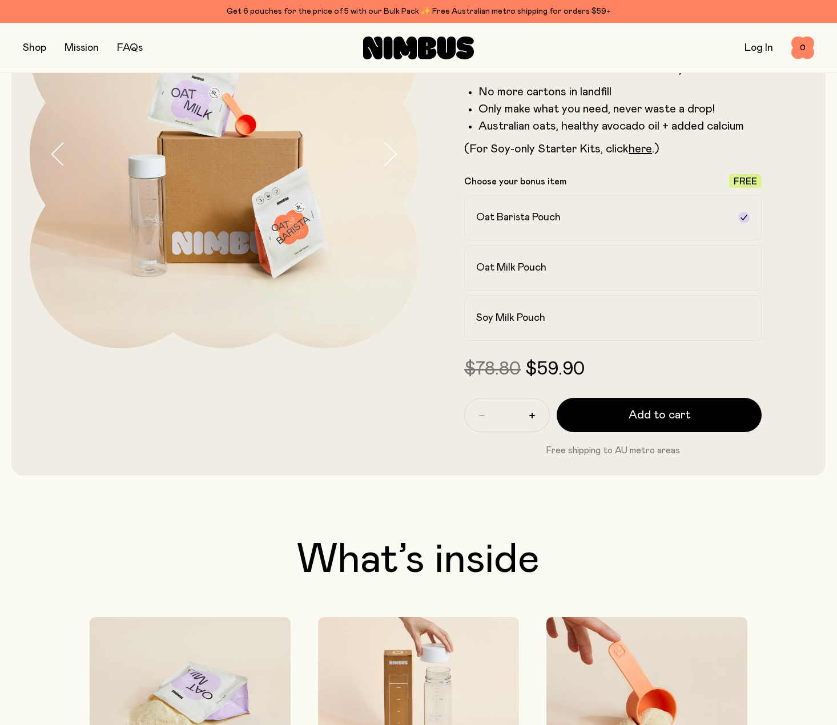
scroll to position [95, 0]
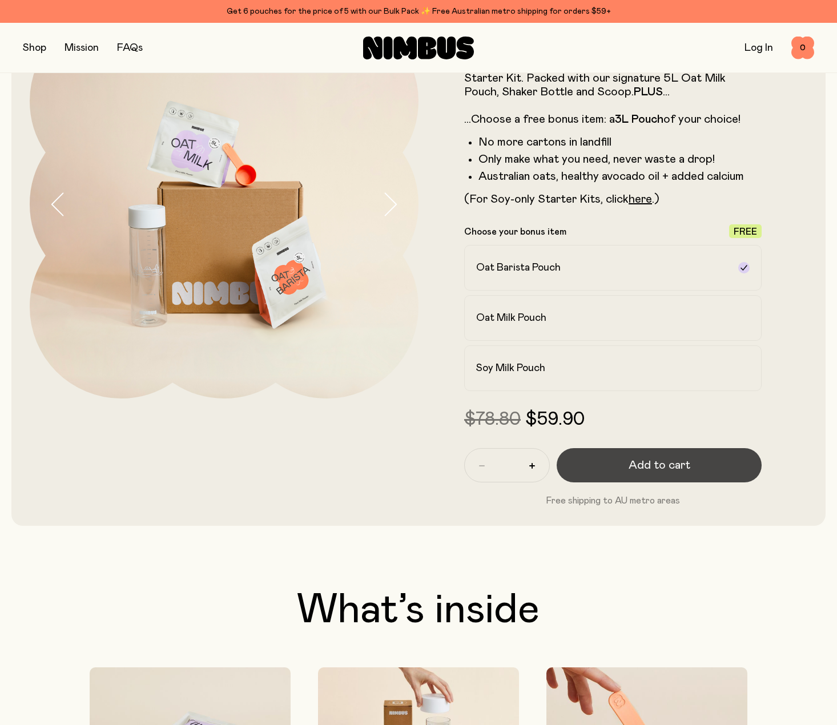
click at [699, 463] on button "Add to cart" at bounding box center [659, 465] width 205 height 34
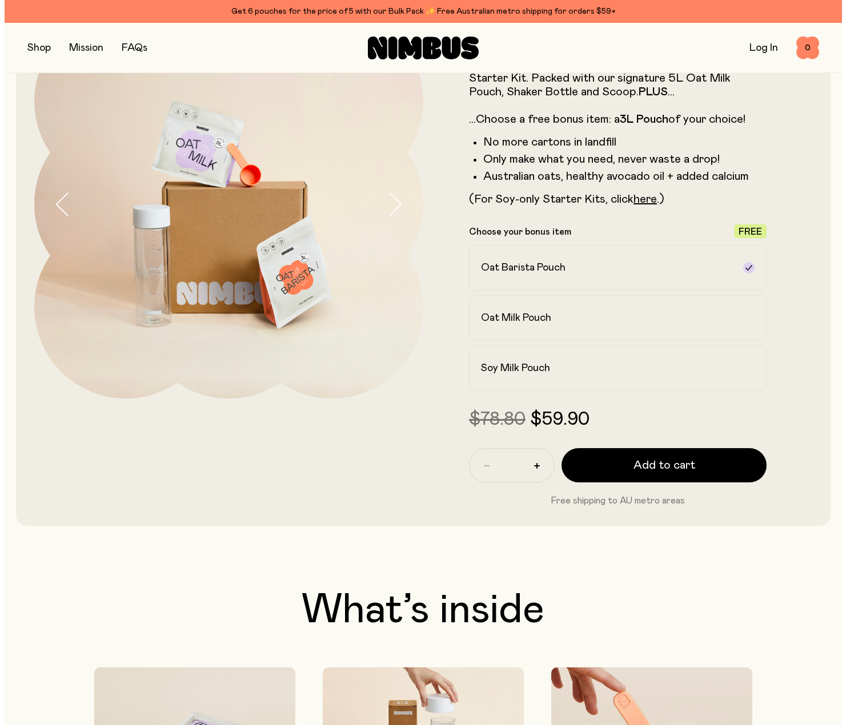
scroll to position [0, 0]
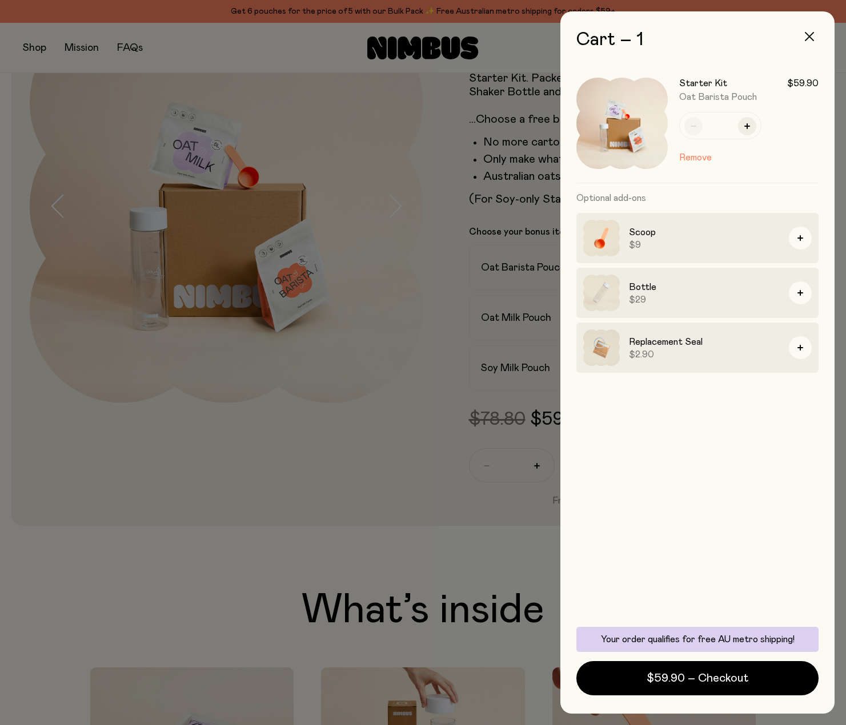
click at [811, 32] on icon "button" at bounding box center [808, 36] width 9 height 9
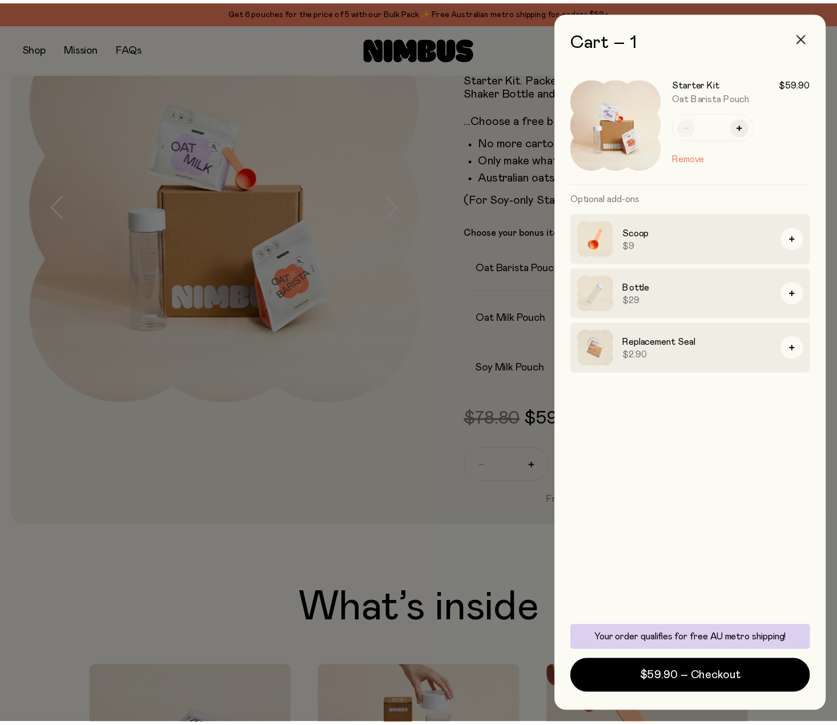
scroll to position [95, 0]
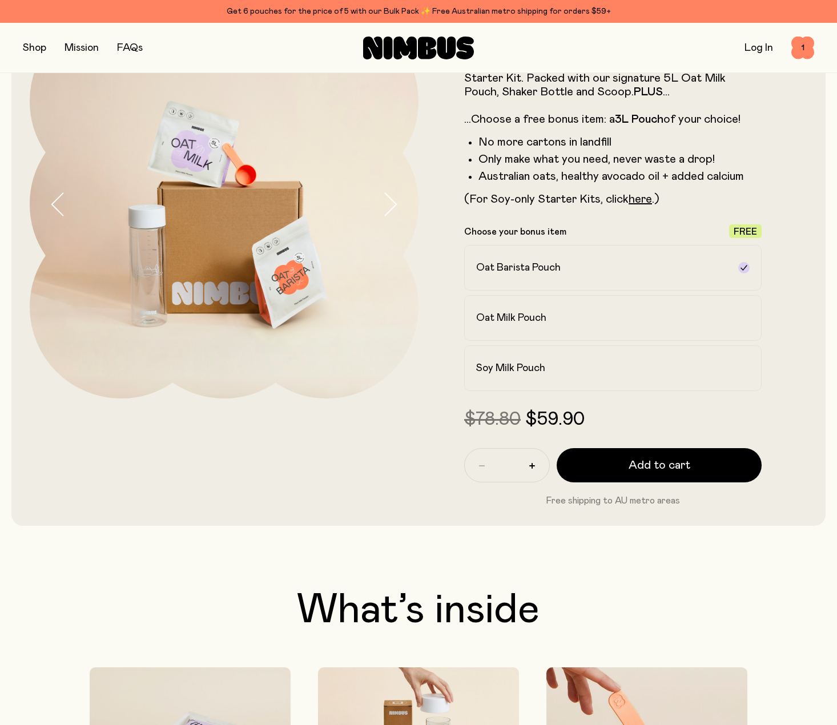
click at [26, 48] on button "button" at bounding box center [34, 48] width 23 height 16
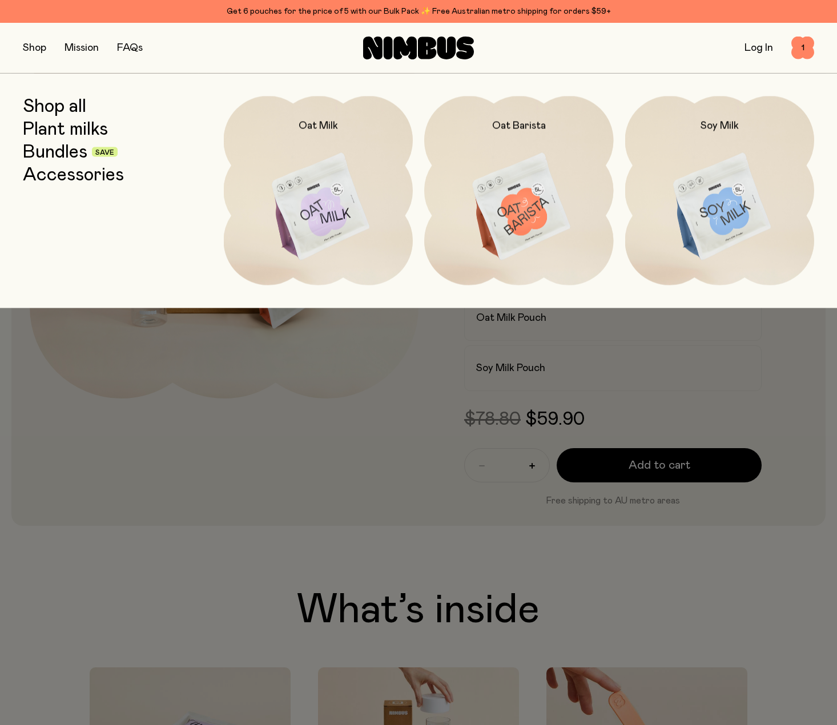
click at [63, 108] on link "Shop all" at bounding box center [54, 106] width 63 height 21
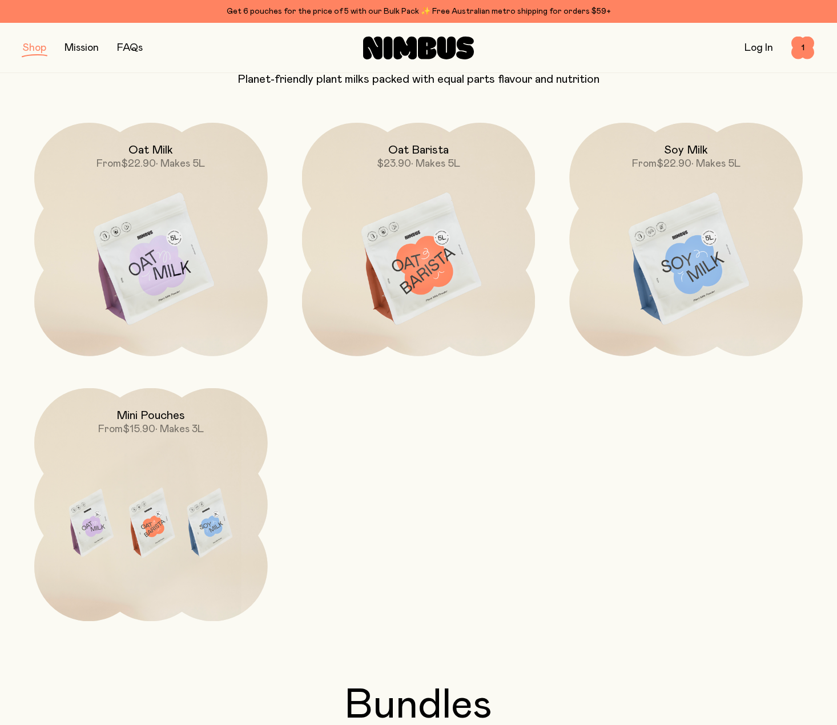
scroll to position [85, 0]
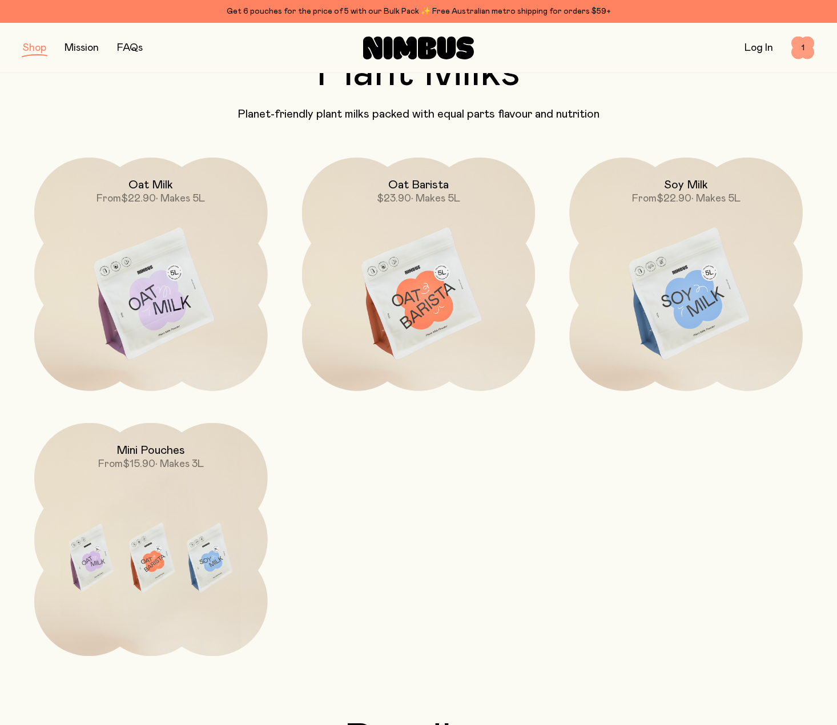
click at [803, 44] on span "1" at bounding box center [802, 48] width 23 height 23
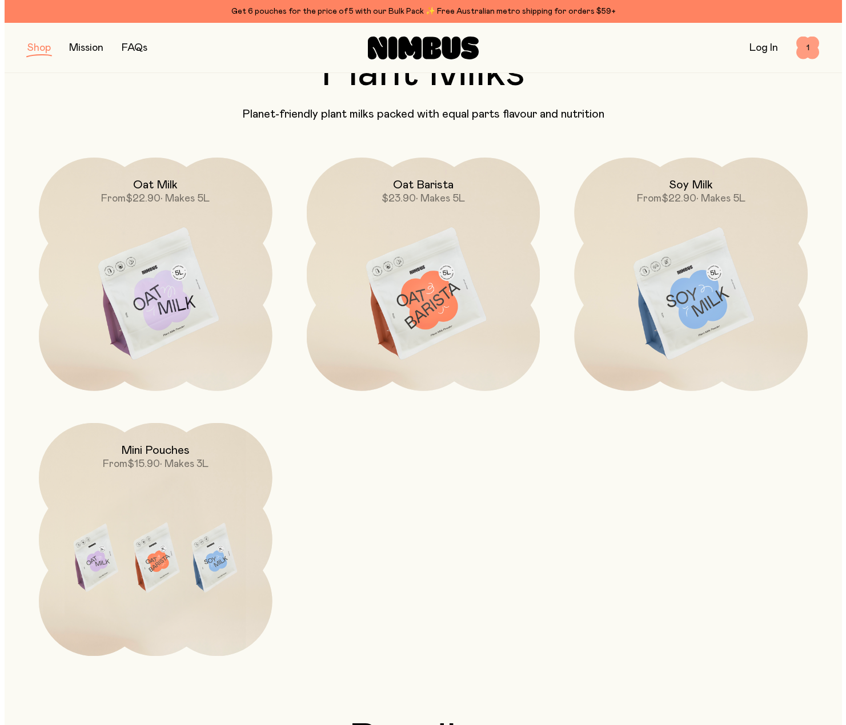
scroll to position [0, 0]
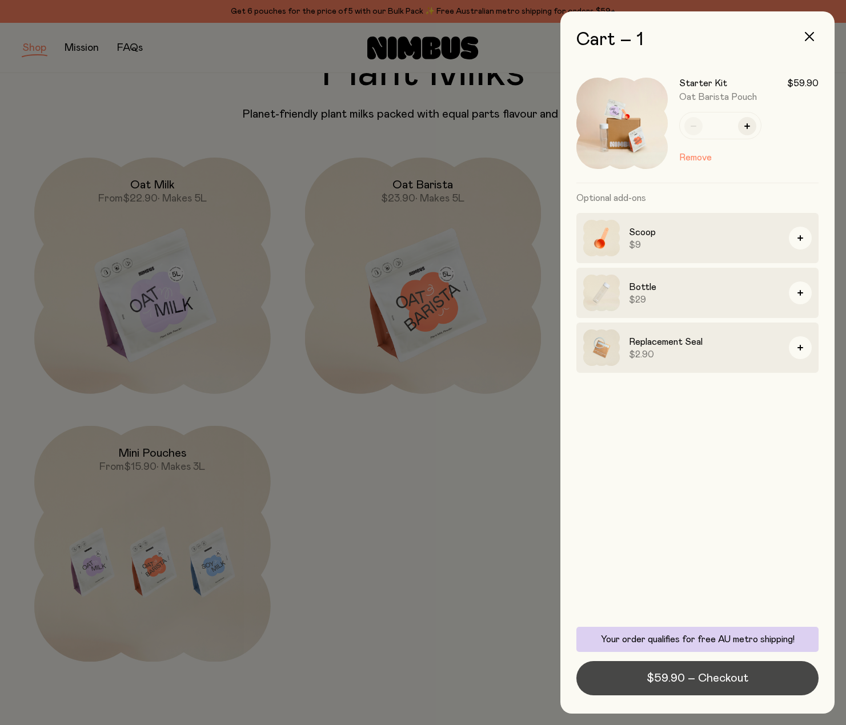
click at [701, 681] on span "$59.90 – Checkout" at bounding box center [697, 678] width 102 height 16
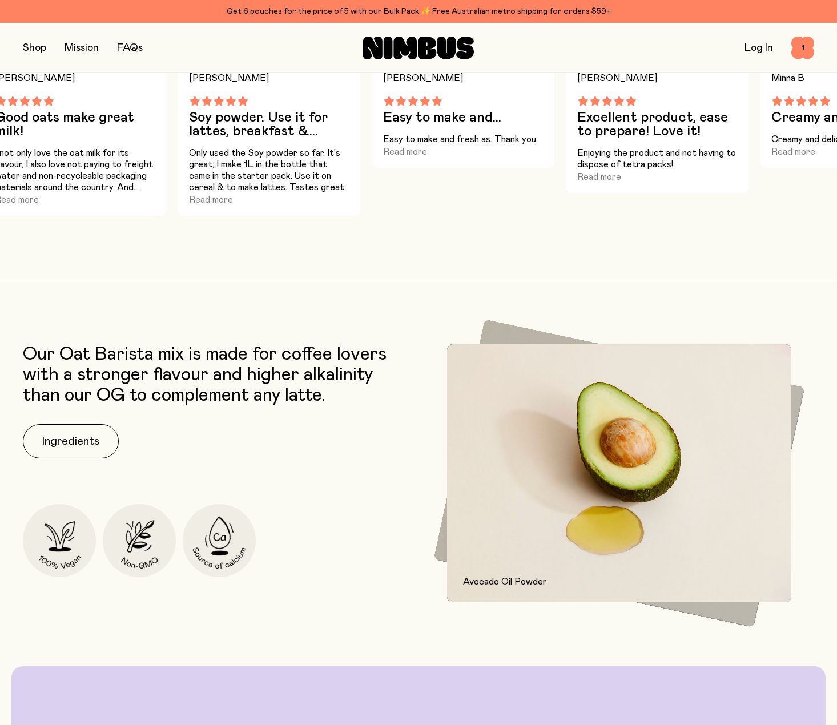
scroll to position [1237, 0]
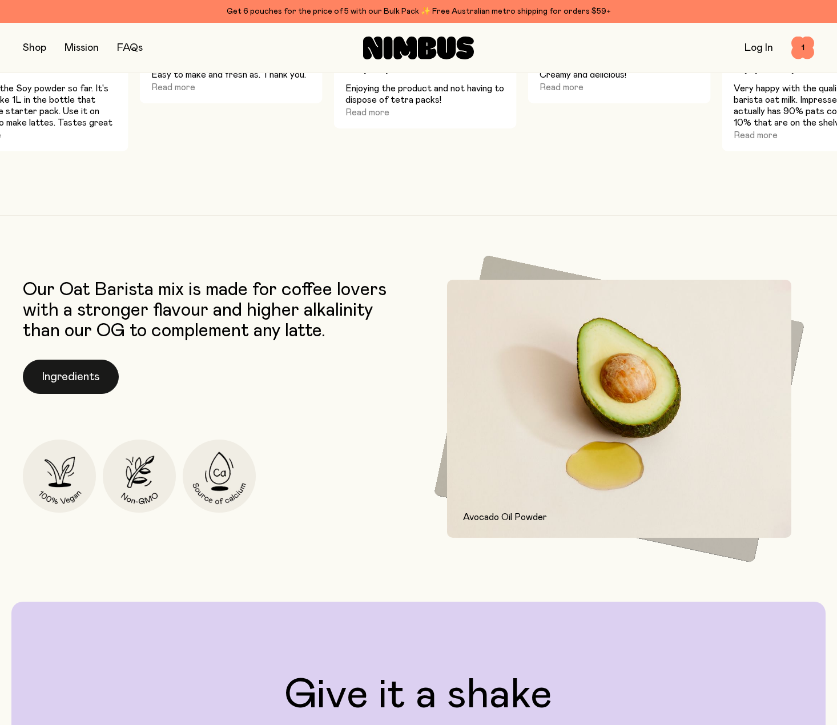
click at [55, 371] on button "Ingredients" at bounding box center [71, 377] width 96 height 34
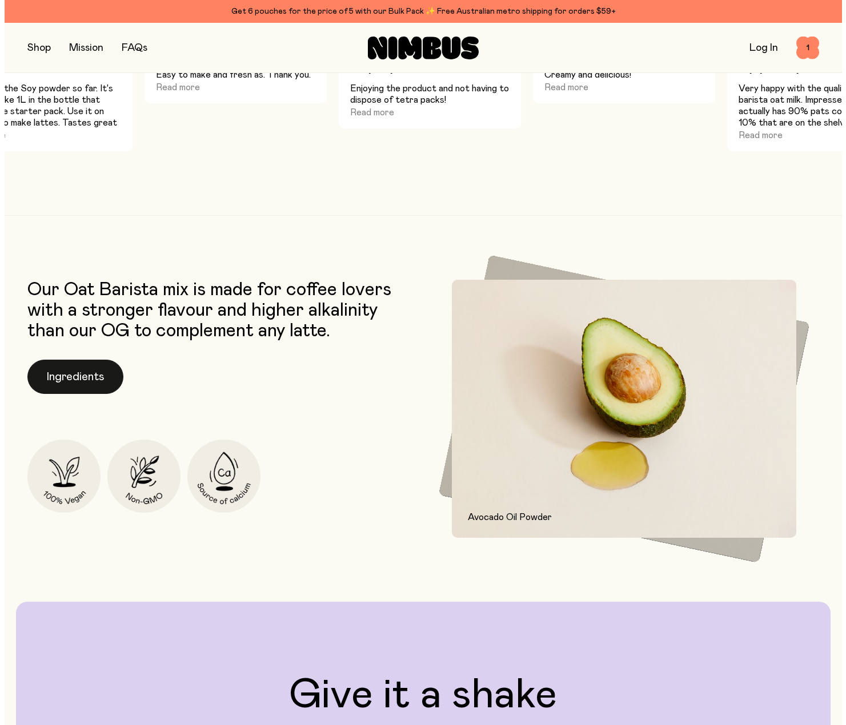
scroll to position [0, 0]
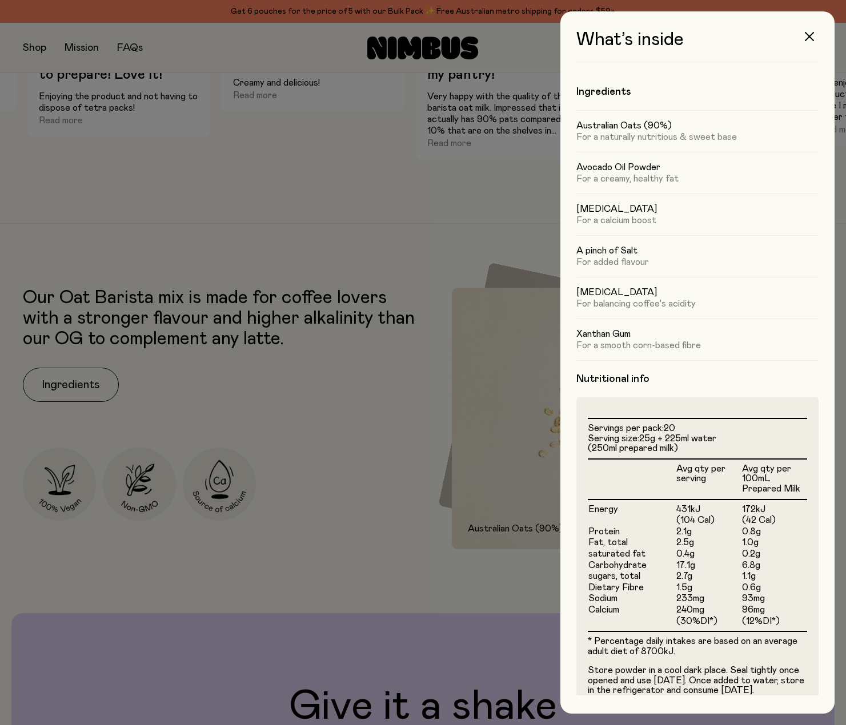
click at [329, 386] on div at bounding box center [423, 362] width 846 height 725
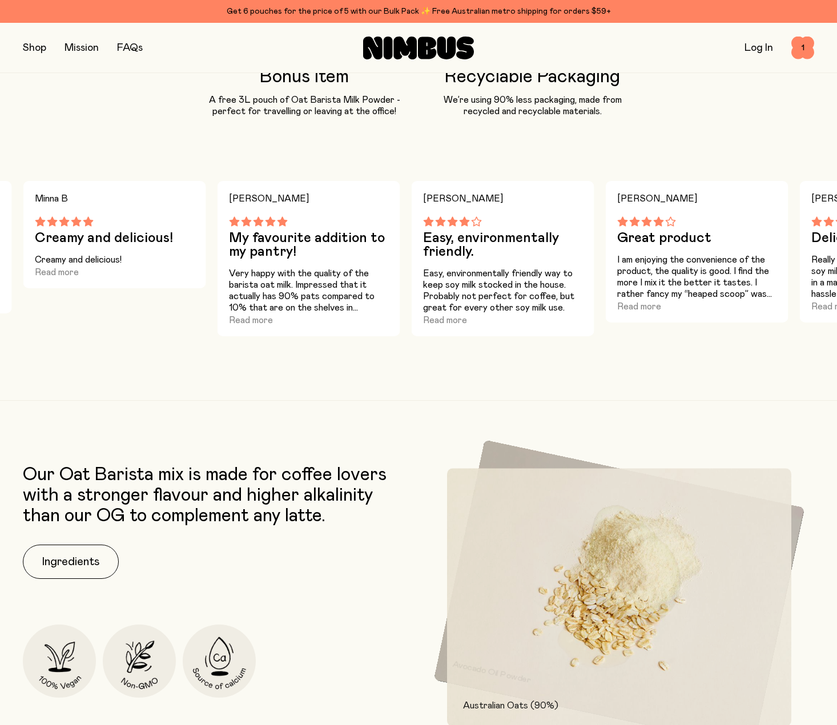
scroll to position [1047, 0]
